Goal: Find specific page/section: Find specific page/section

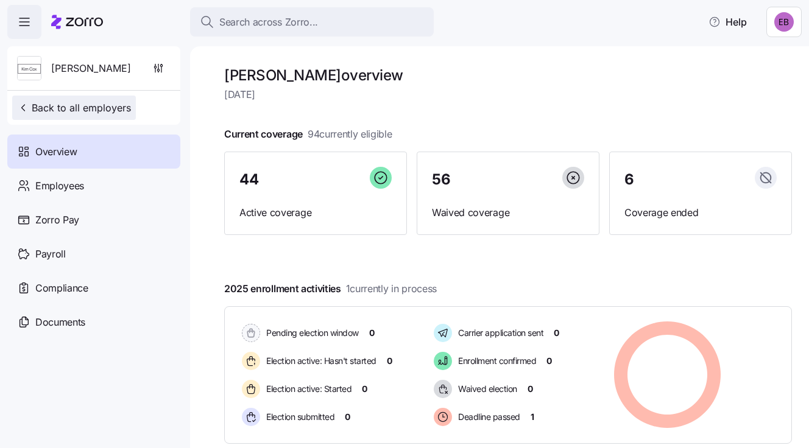
click at [68, 108] on span "Back to all employers" at bounding box center [74, 108] width 114 height 15
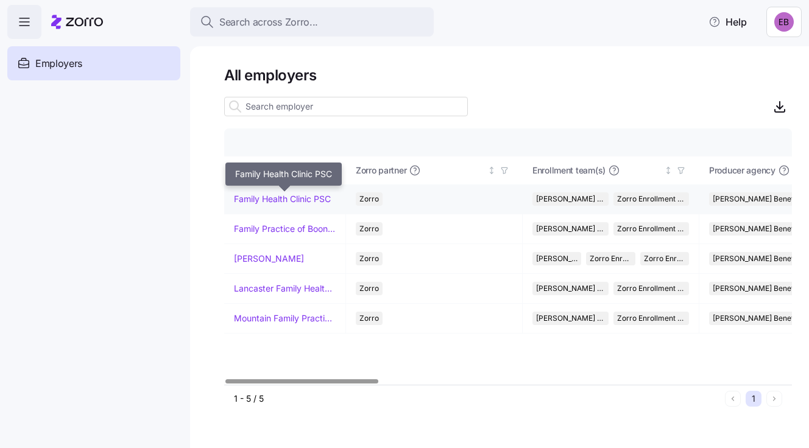
click at [267, 197] on link "Family Health Clinic PSC" at bounding box center [282, 199] width 97 height 12
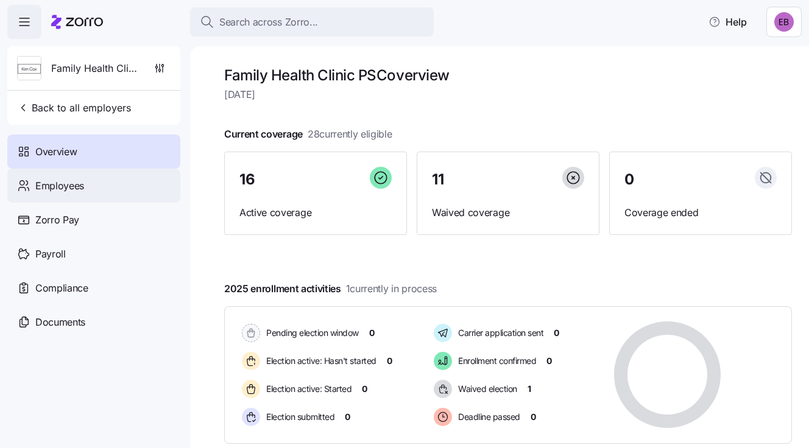
click at [81, 183] on span "Employees" at bounding box center [59, 185] width 49 height 15
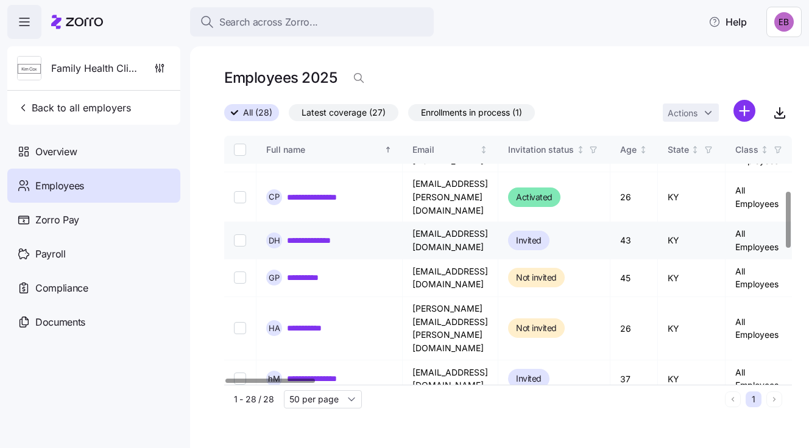
scroll to position [244, 0]
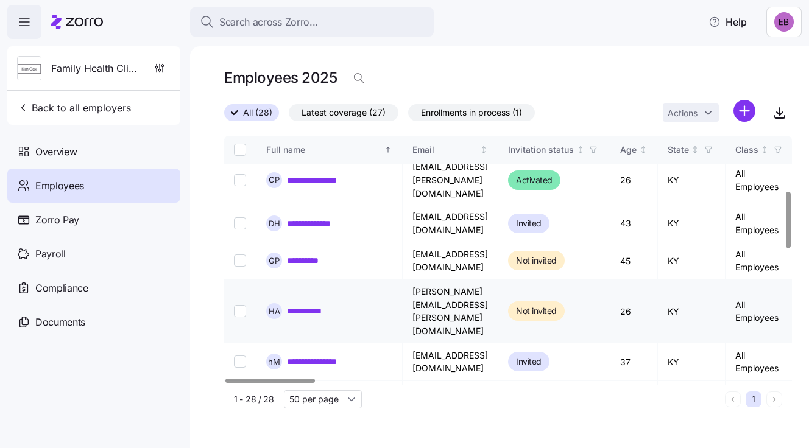
click at [320, 305] on link "**********" at bounding box center [311, 311] width 48 height 12
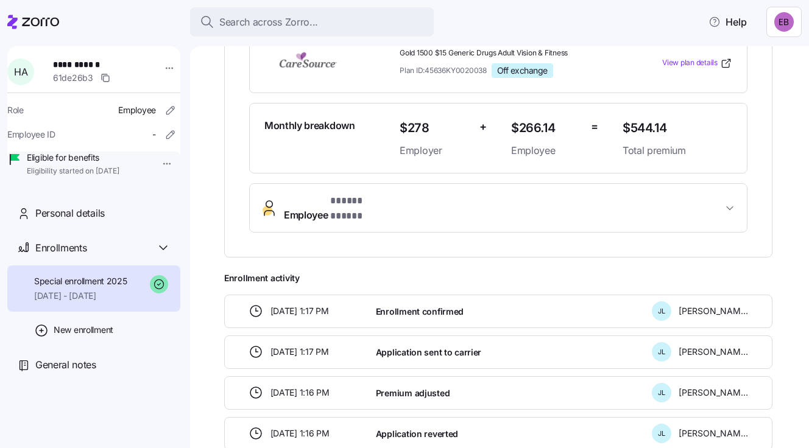
scroll to position [122, 0]
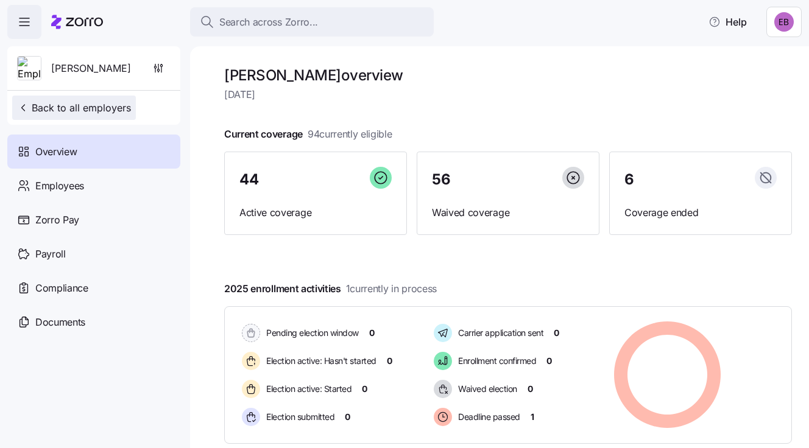
click at [71, 108] on span "Back to all employers" at bounding box center [74, 108] width 114 height 15
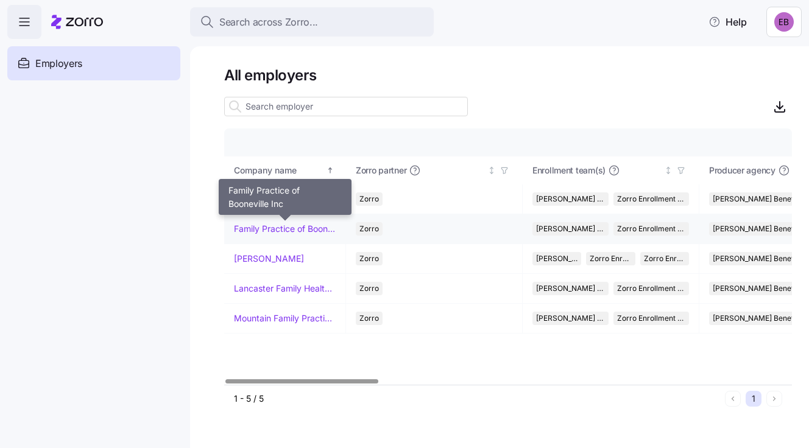
click at [281, 227] on link "Family Practice of Booneville Inc" at bounding box center [285, 229] width 102 height 12
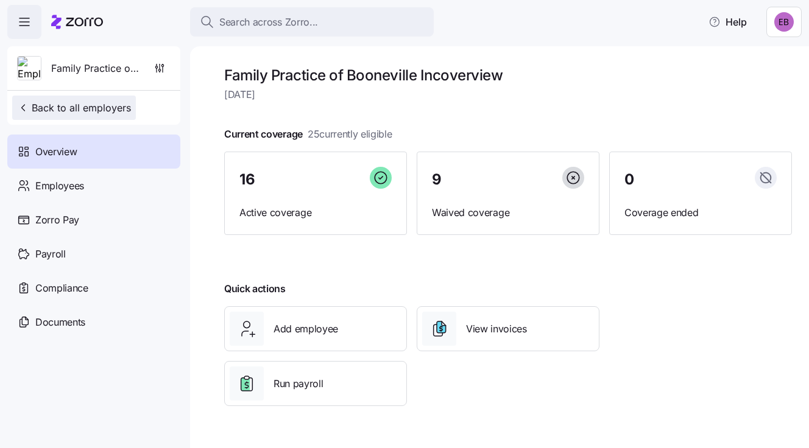
click at [106, 105] on span "Back to all employers" at bounding box center [74, 108] width 114 height 15
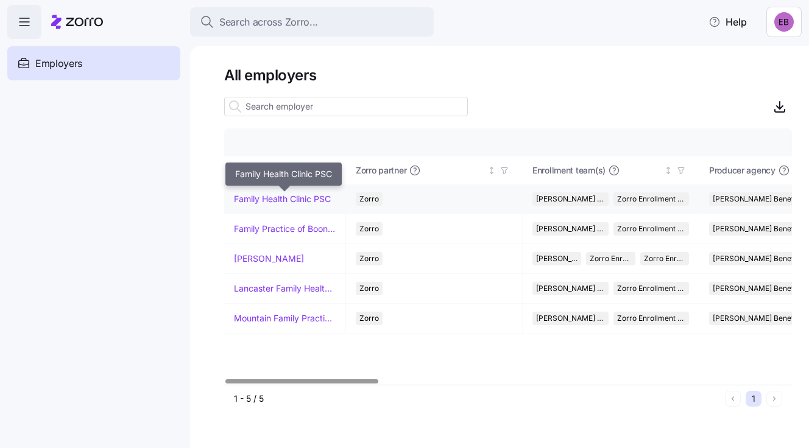
click at [250, 193] on link "Family Health Clinic PSC" at bounding box center [282, 199] width 97 height 12
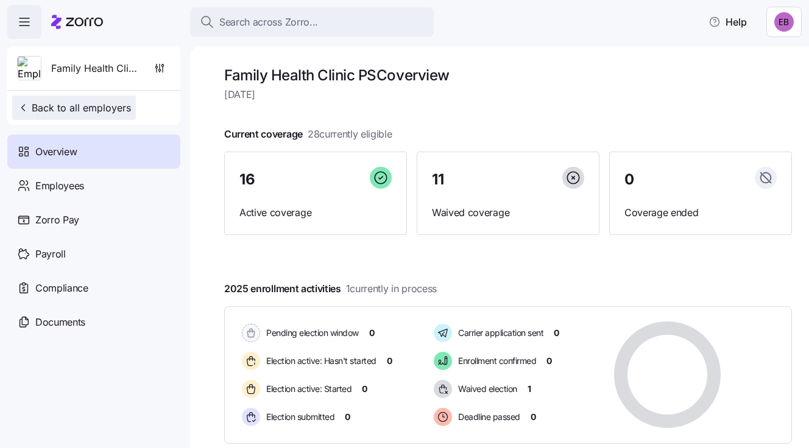
click at [87, 102] on span "Back to all employers" at bounding box center [74, 108] width 114 height 15
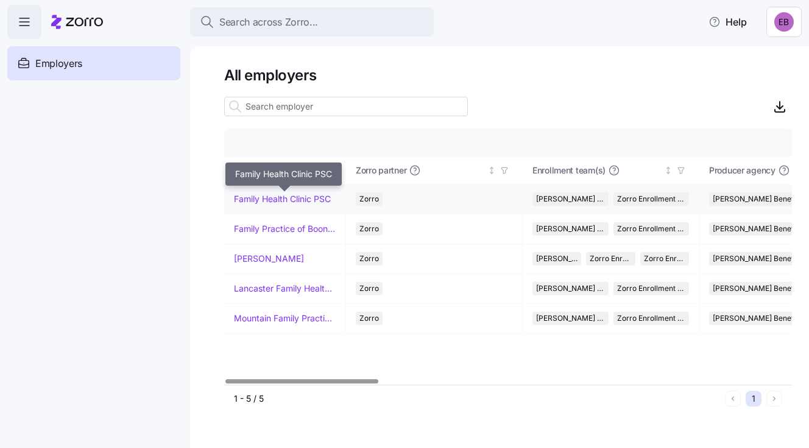
click at [252, 197] on link "Family Health Clinic PSC" at bounding box center [282, 199] width 97 height 12
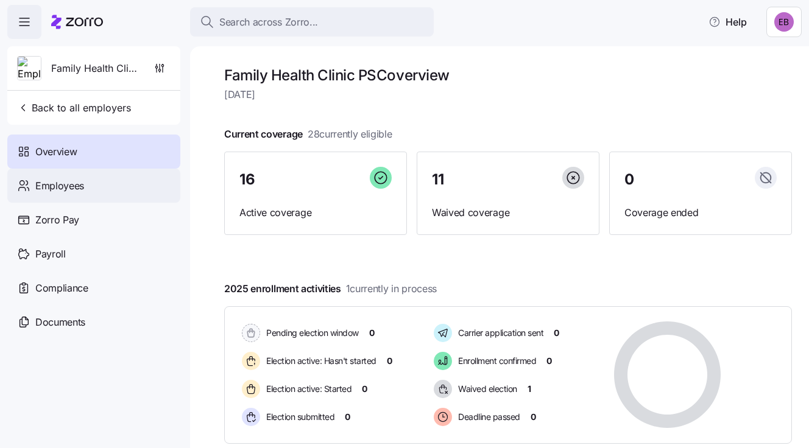
click at [64, 186] on span "Employees" at bounding box center [59, 185] width 49 height 15
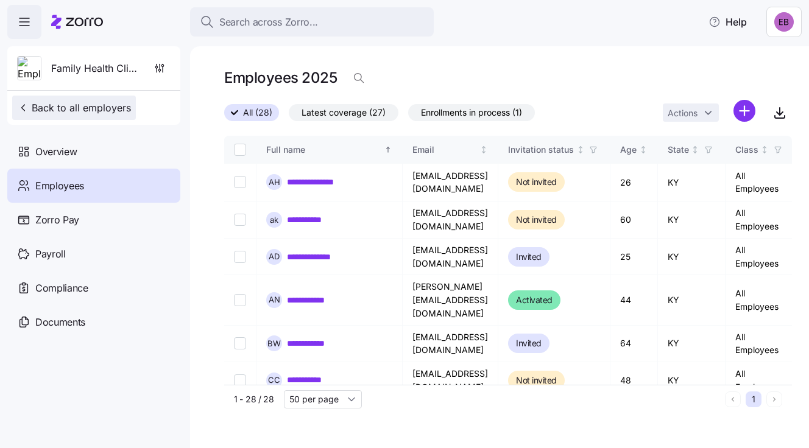
click at [67, 102] on span "Back to all employers" at bounding box center [74, 108] width 114 height 15
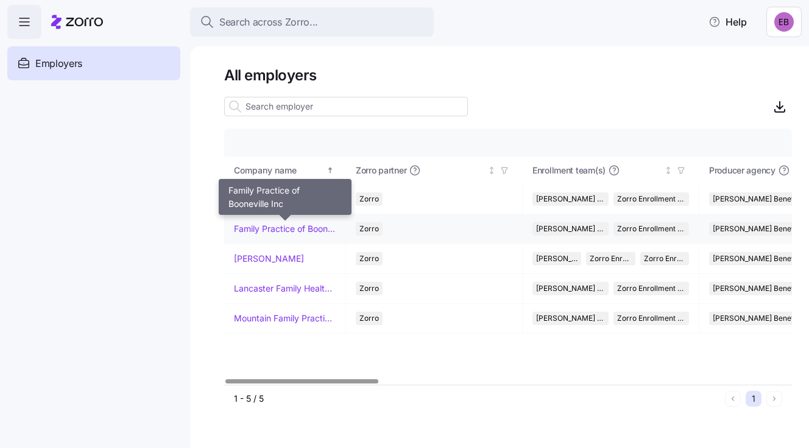
click at [266, 225] on link "Family Practice of Booneville Inc" at bounding box center [285, 229] width 102 height 12
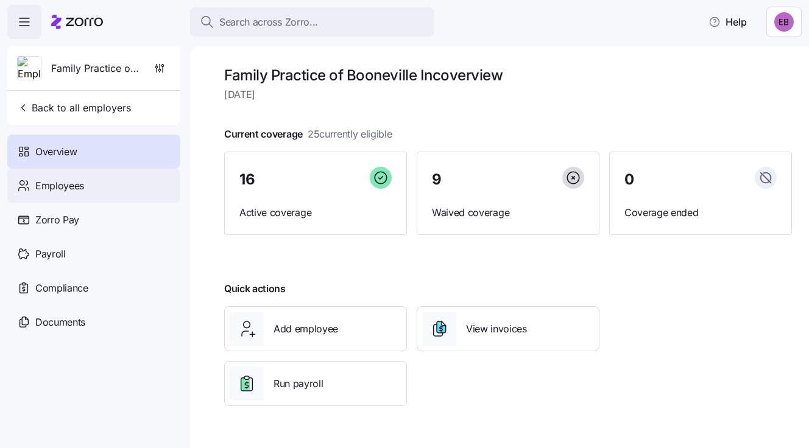
click at [62, 182] on span "Employees" at bounding box center [59, 185] width 49 height 15
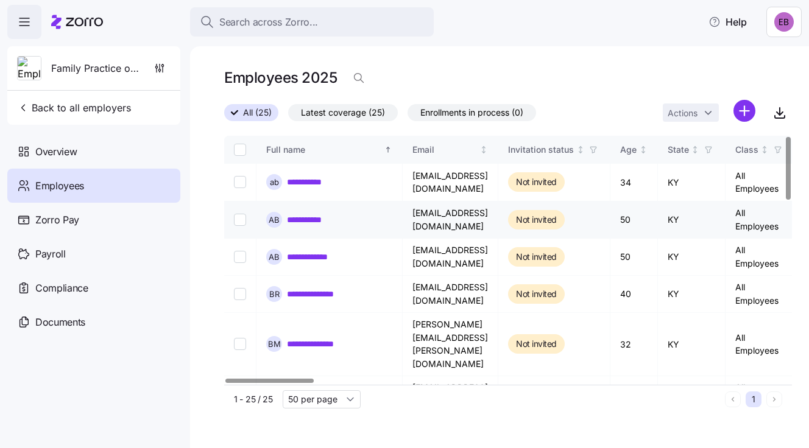
click at [322, 219] on link "**********" at bounding box center [310, 220] width 46 height 12
